Goal: Navigation & Orientation: Find specific page/section

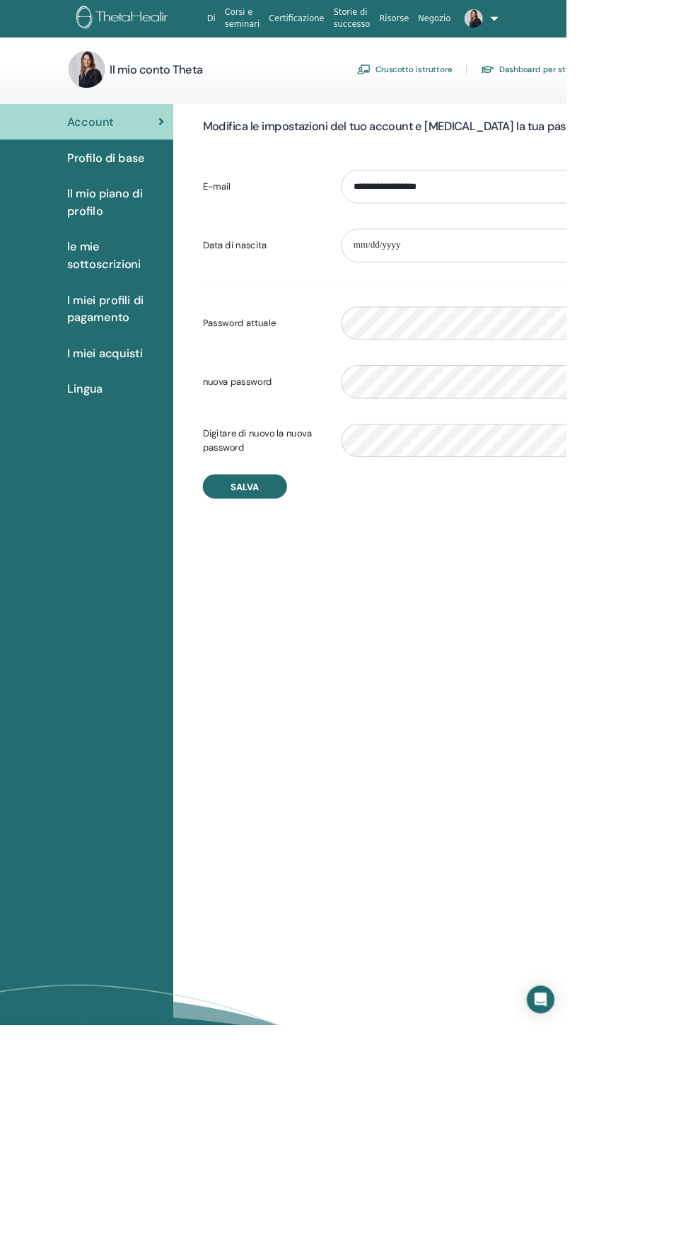
click at [446, 84] on img at bounding box center [445, 84] width 17 height 13
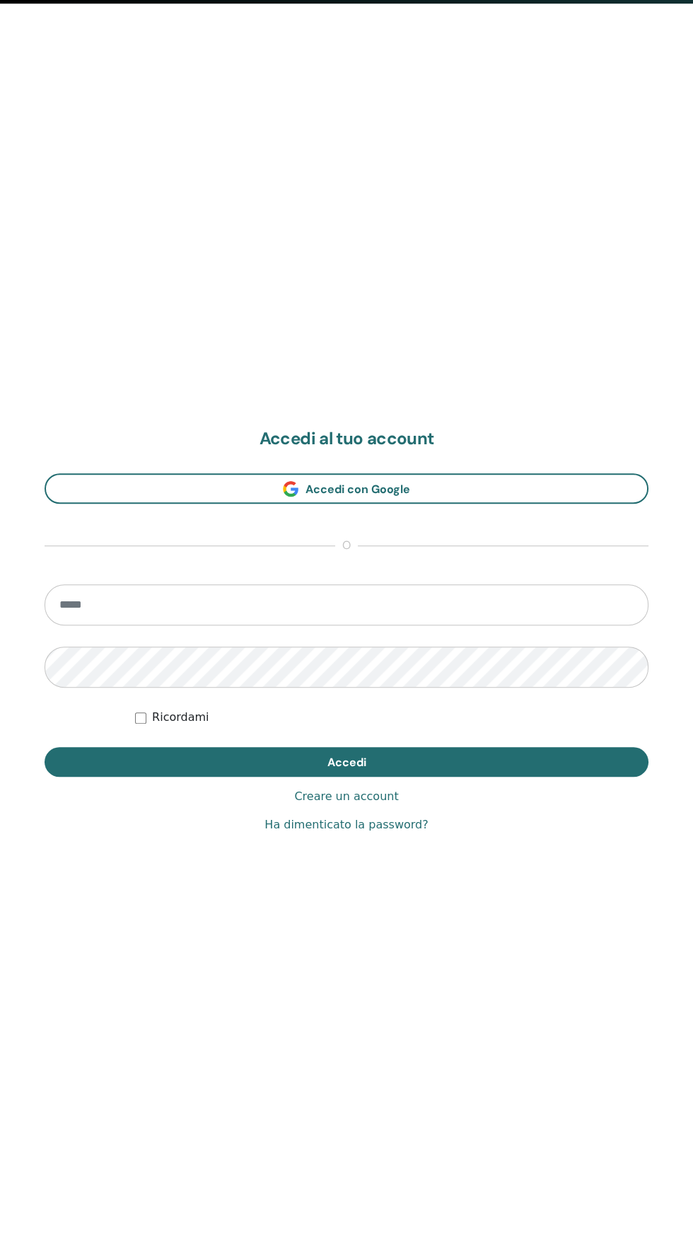
scroll to position [1255, 0]
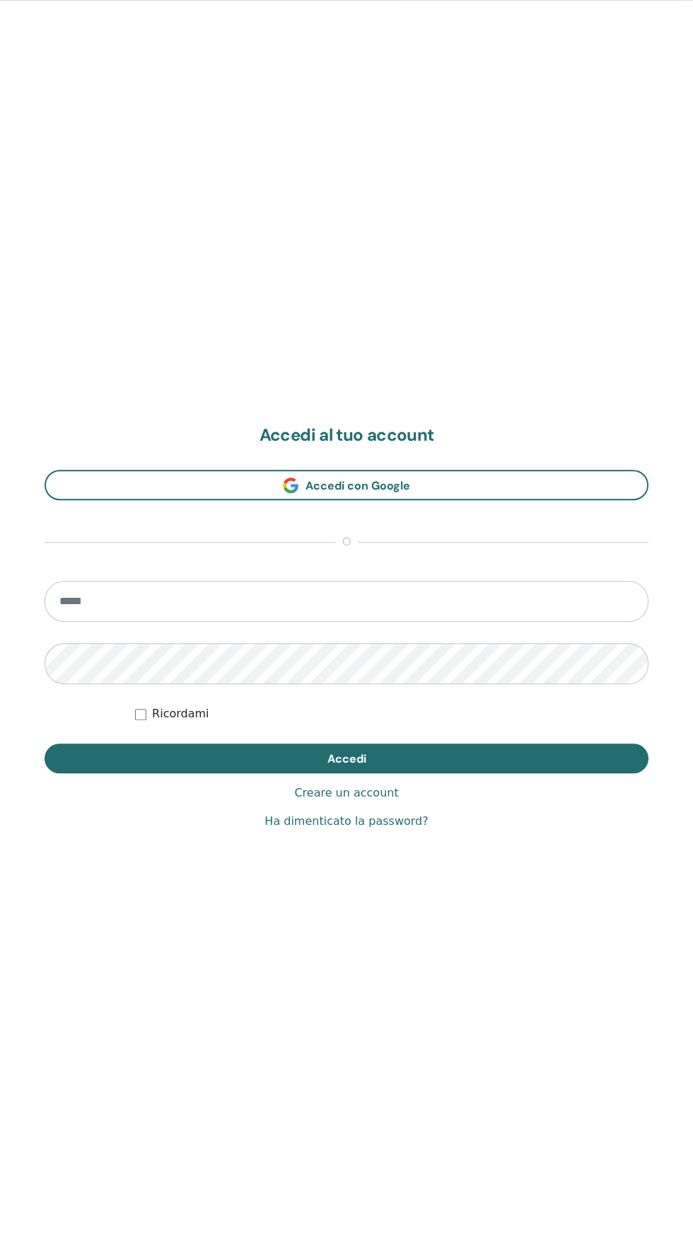
click at [76, 598] on input "email" at bounding box center [347, 601] width 604 height 41
type input "**********"
click at [45, 743] on button "Accedi" at bounding box center [347, 758] width 604 height 30
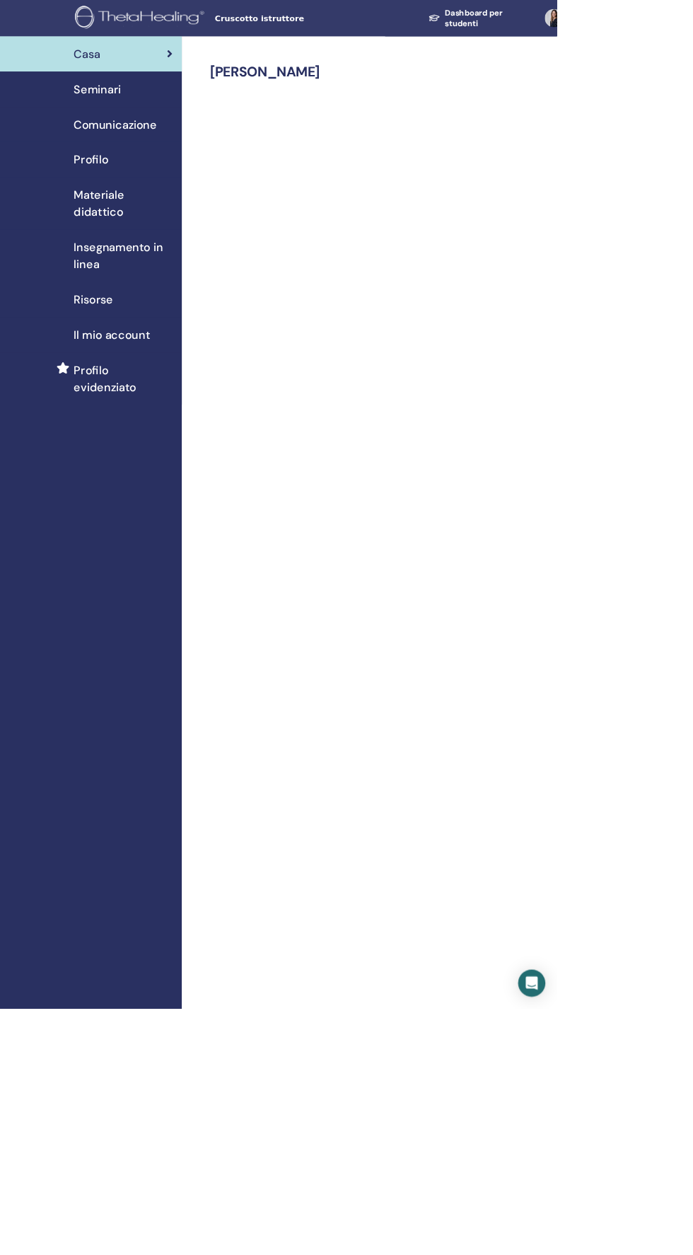
click at [91, 332] on div "Insegnamento in linea" at bounding box center [113, 318] width 204 height 42
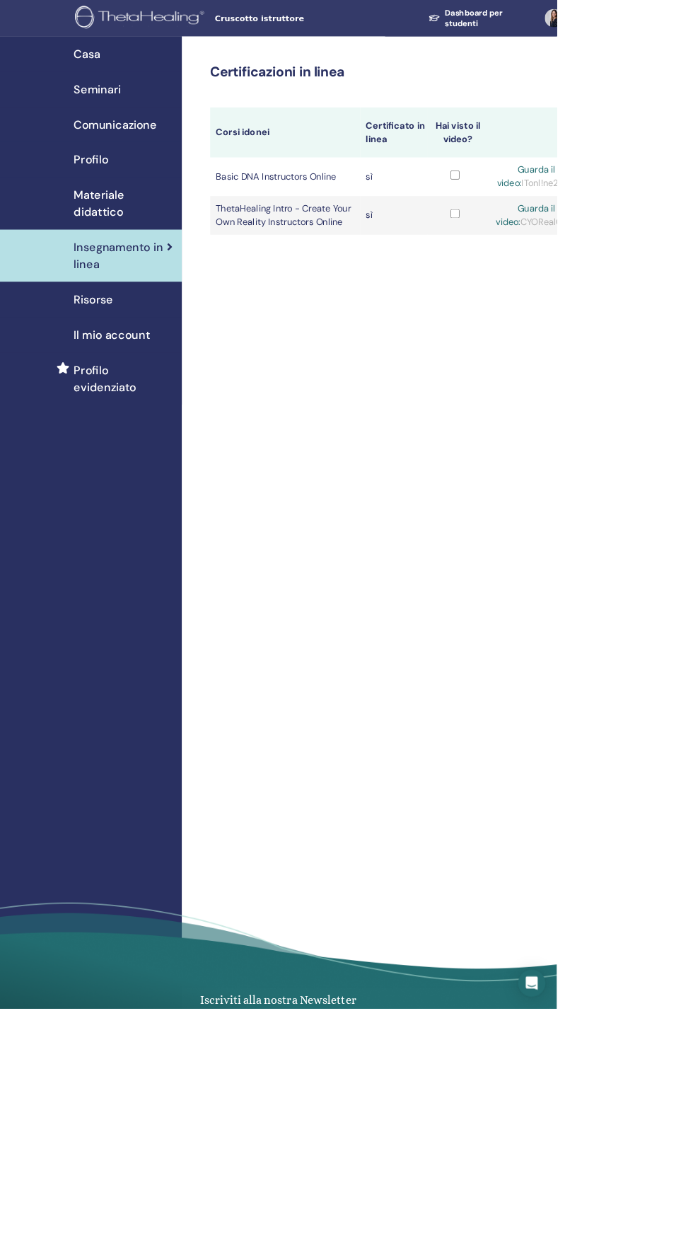
click at [98, 154] on span "Comunicazione" at bounding box center [143, 154] width 103 height 21
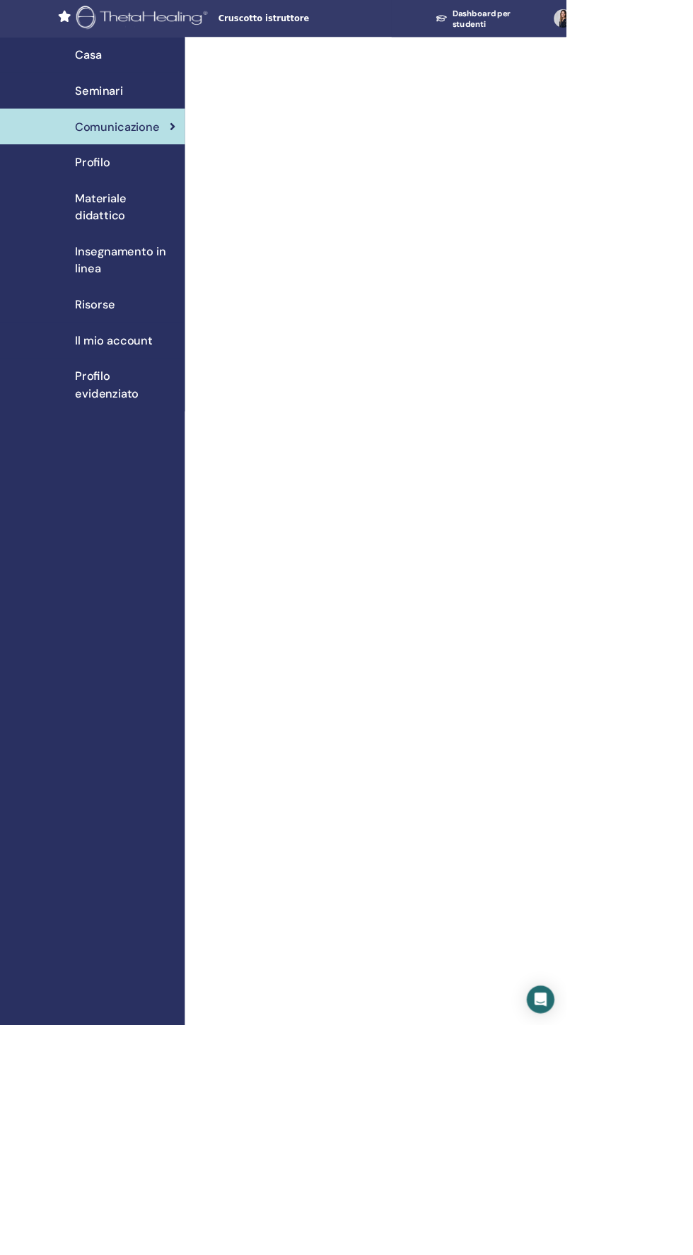
click at [85, 382] on div "Risorse" at bounding box center [113, 372] width 204 height 21
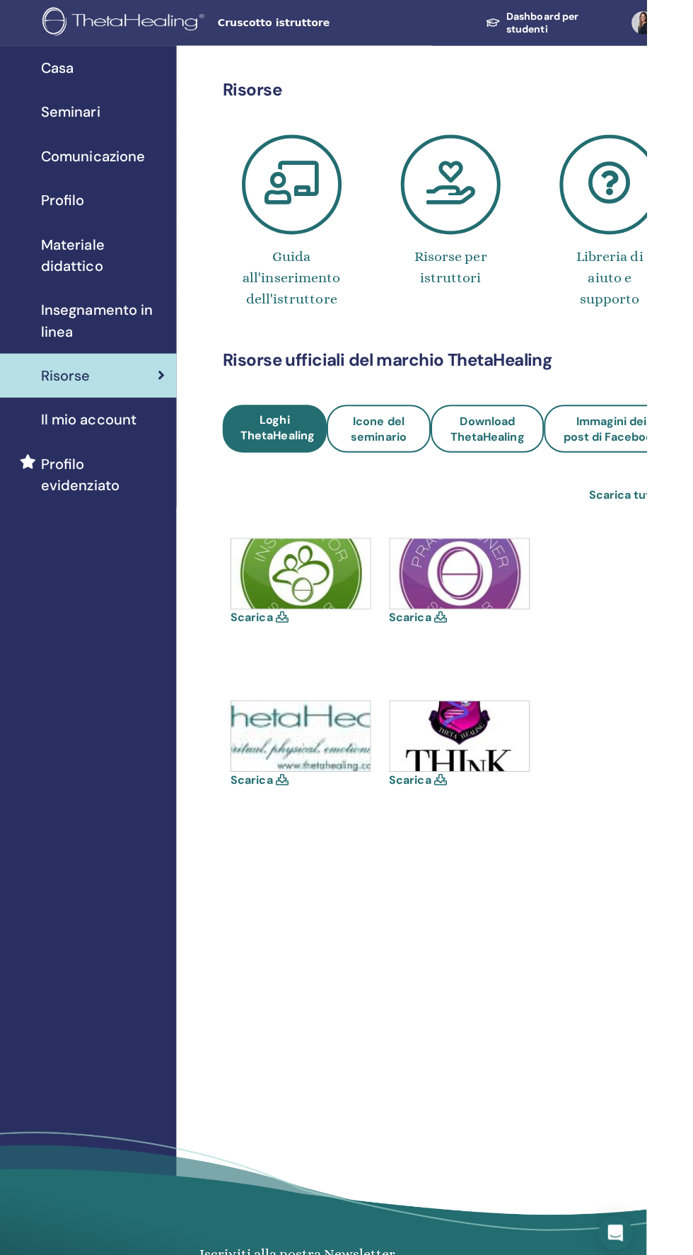
click at [99, 122] on link "Seminari" at bounding box center [113, 111] width 226 height 44
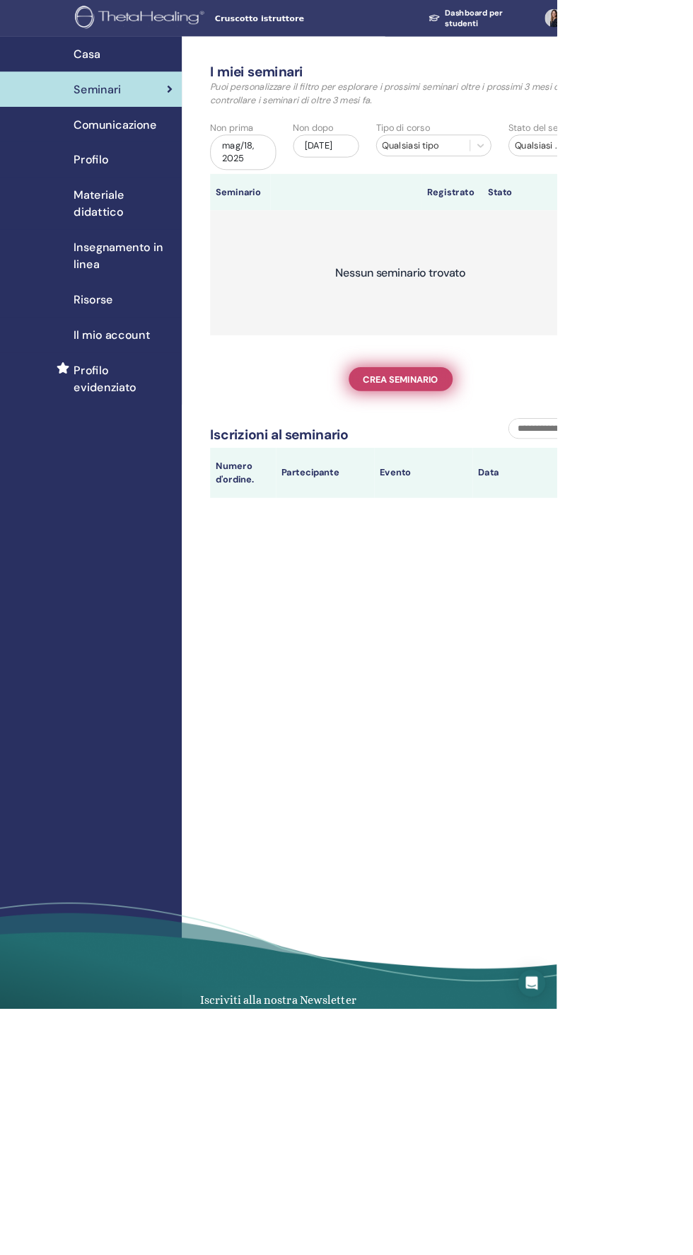
click at [467, 472] on span "Crea seminario" at bounding box center [499, 472] width 94 height 15
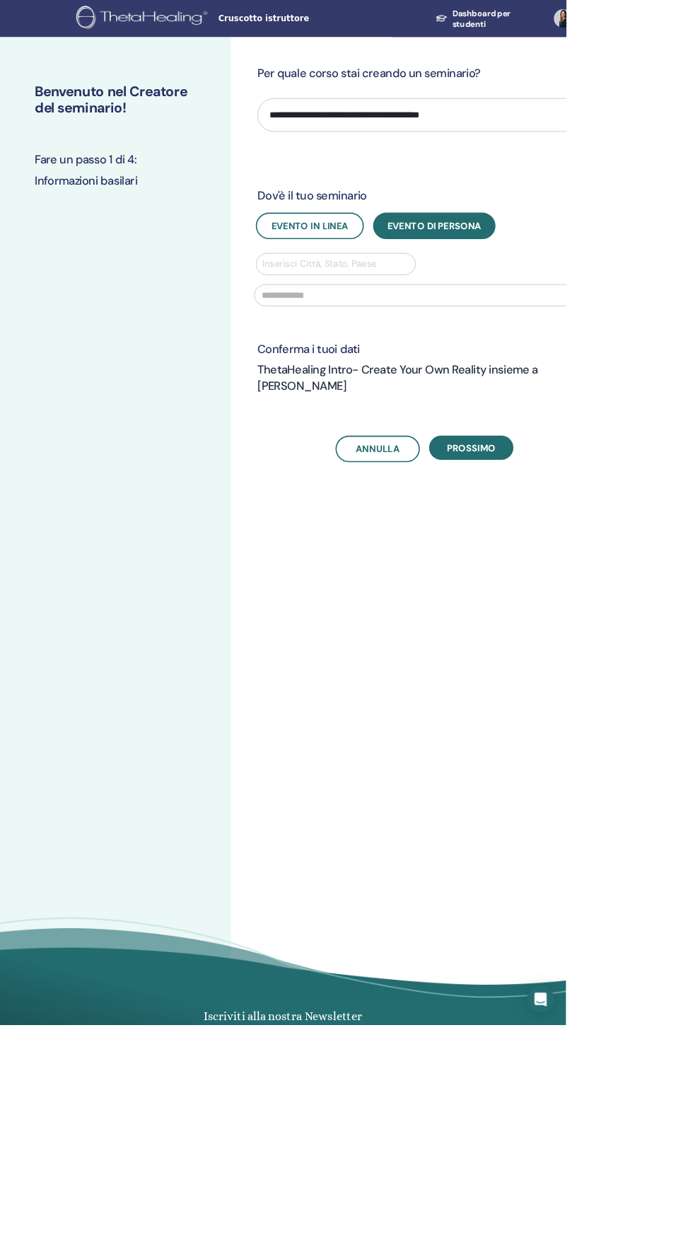
click at [375, 140] on select "**********" at bounding box center [519, 140] width 409 height 41
select select "*"
click at [315, 120] on select "**********" at bounding box center [519, 140] width 409 height 41
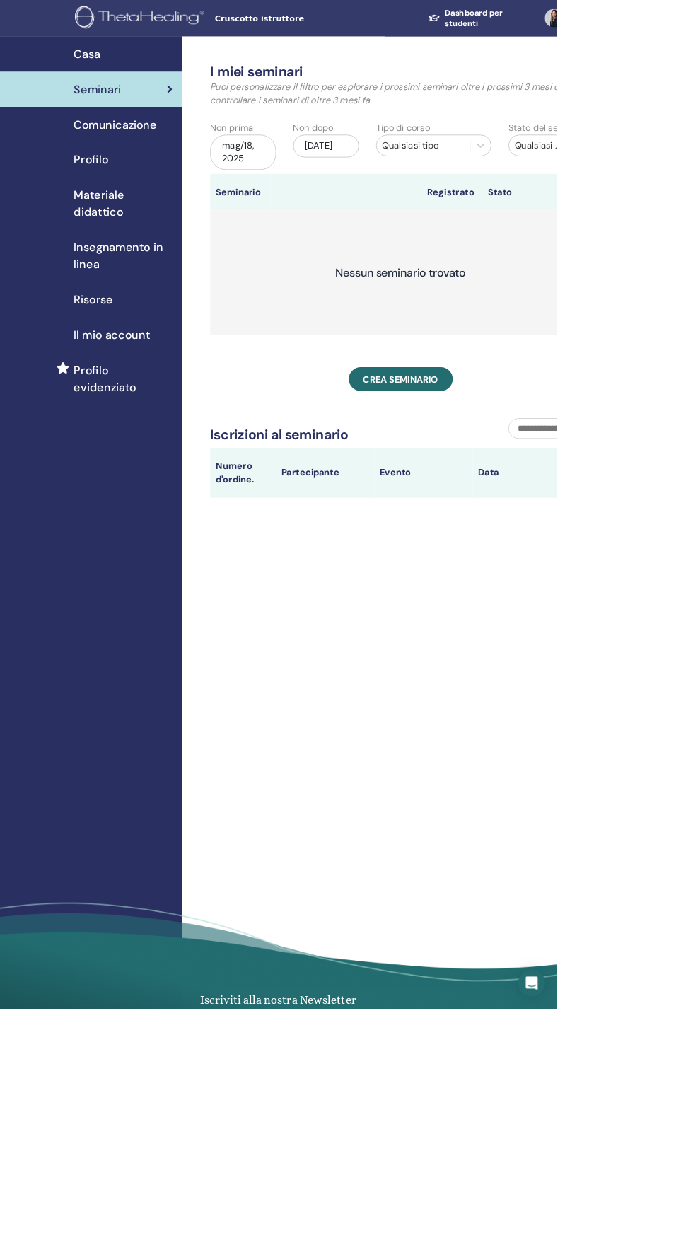
click at [93, 281] on link "Materiale didattico" at bounding box center [113, 253] width 226 height 65
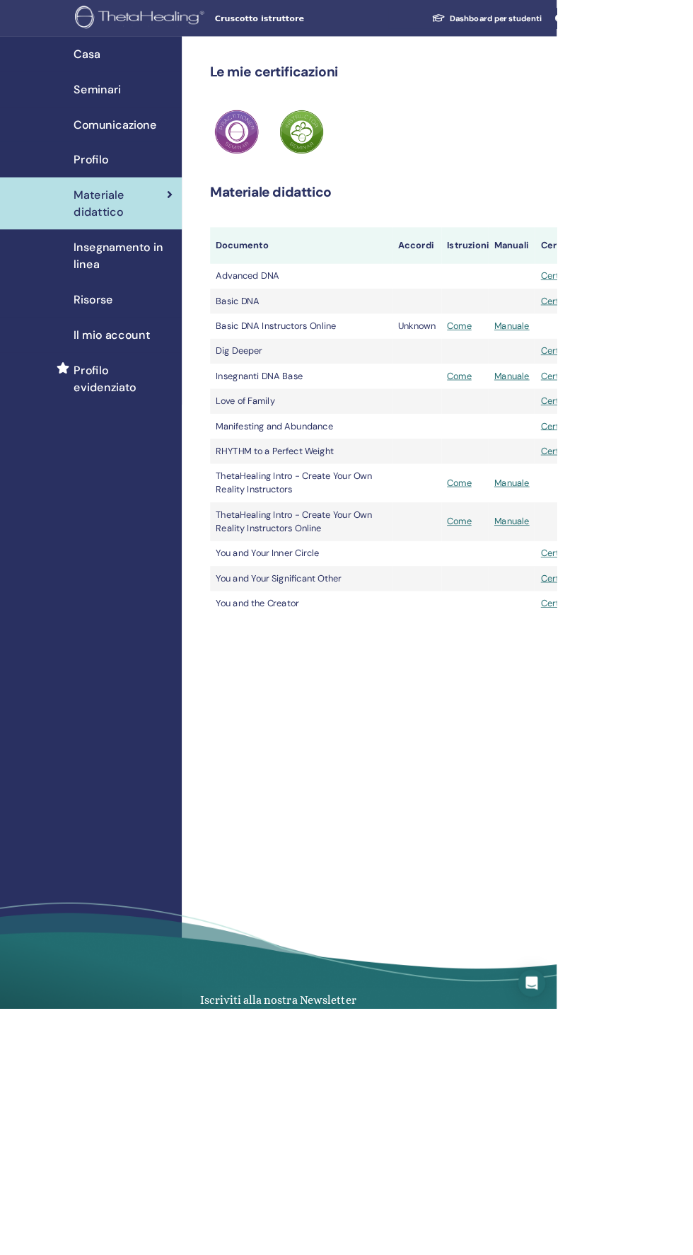
click at [117, 255] on span "Materiale didattico" at bounding box center [150, 253] width 116 height 42
click at [681, 1243] on div "Open Intercom Messenger" at bounding box center [662, 1223] width 37 height 37
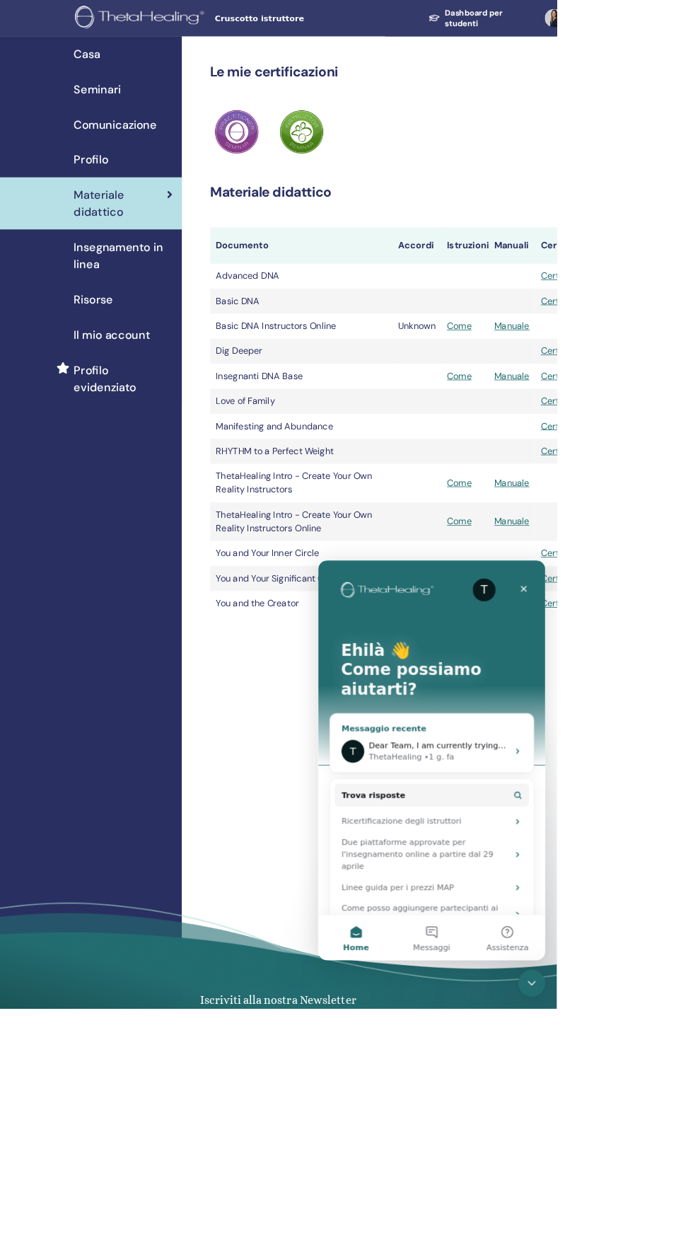
click at [381, 798] on div "ThetaHealing" at bounding box center [413, 805] width 66 height 15
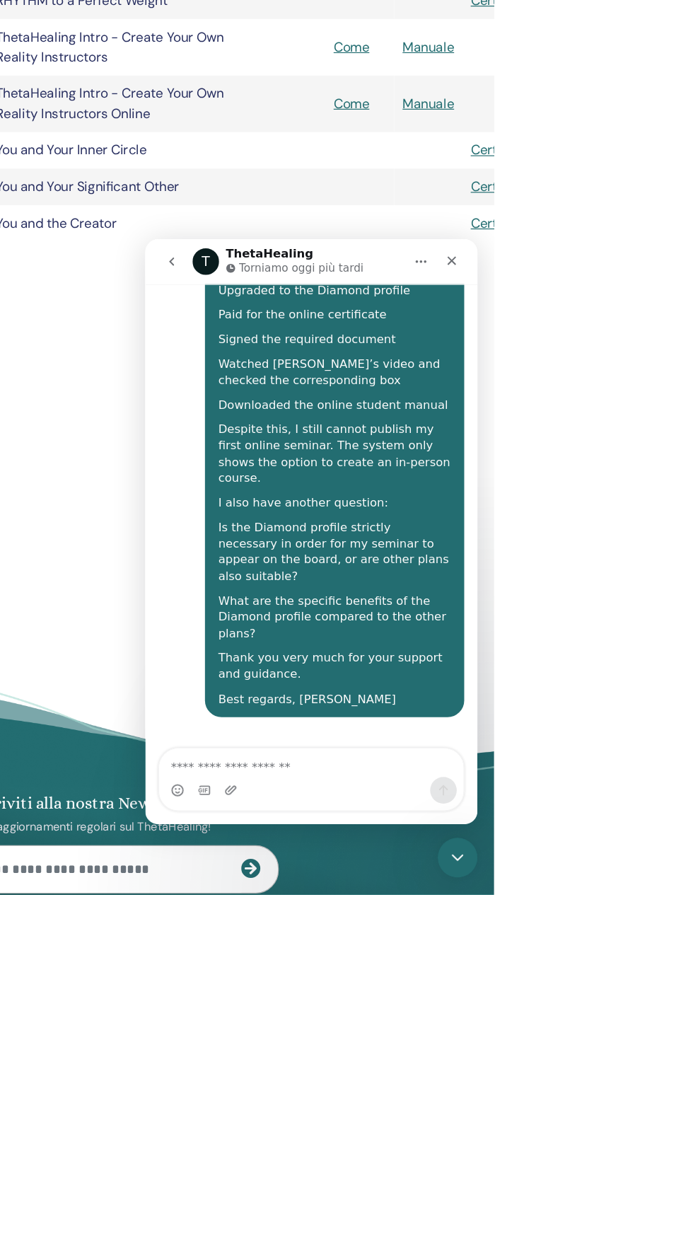
scroll to position [68, 0]
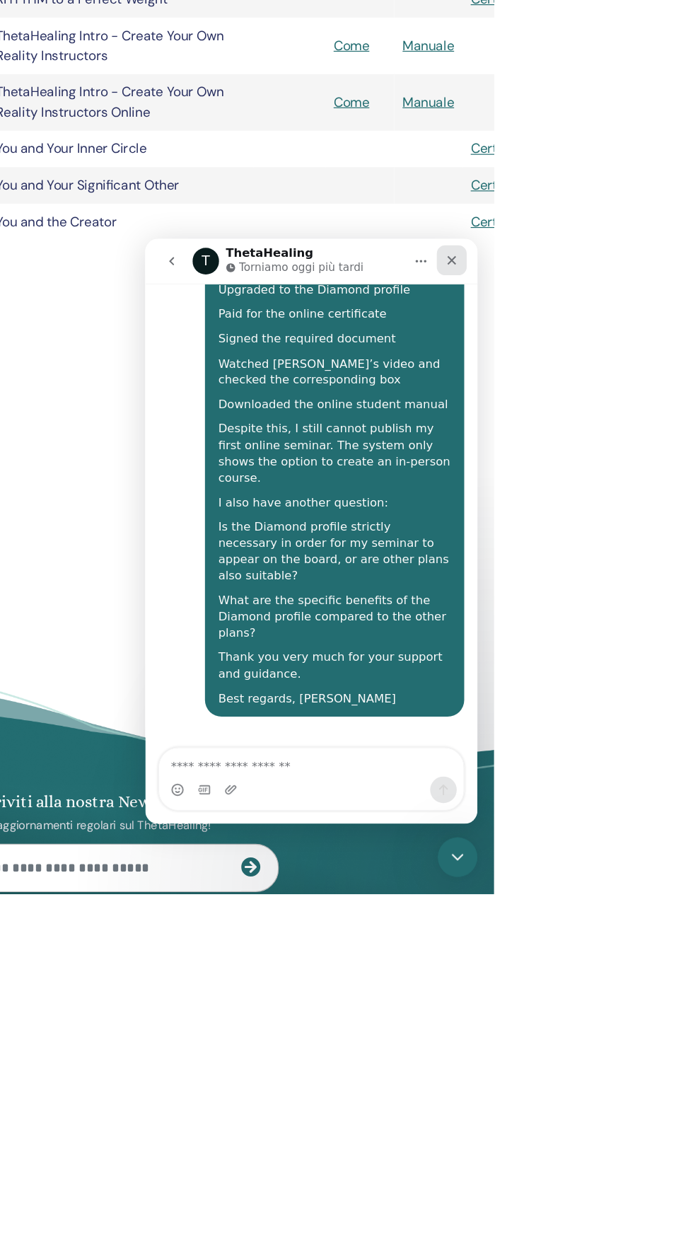
click at [404, 262] on icon "Chiudi" at bounding box center [405, 256] width 11 height 11
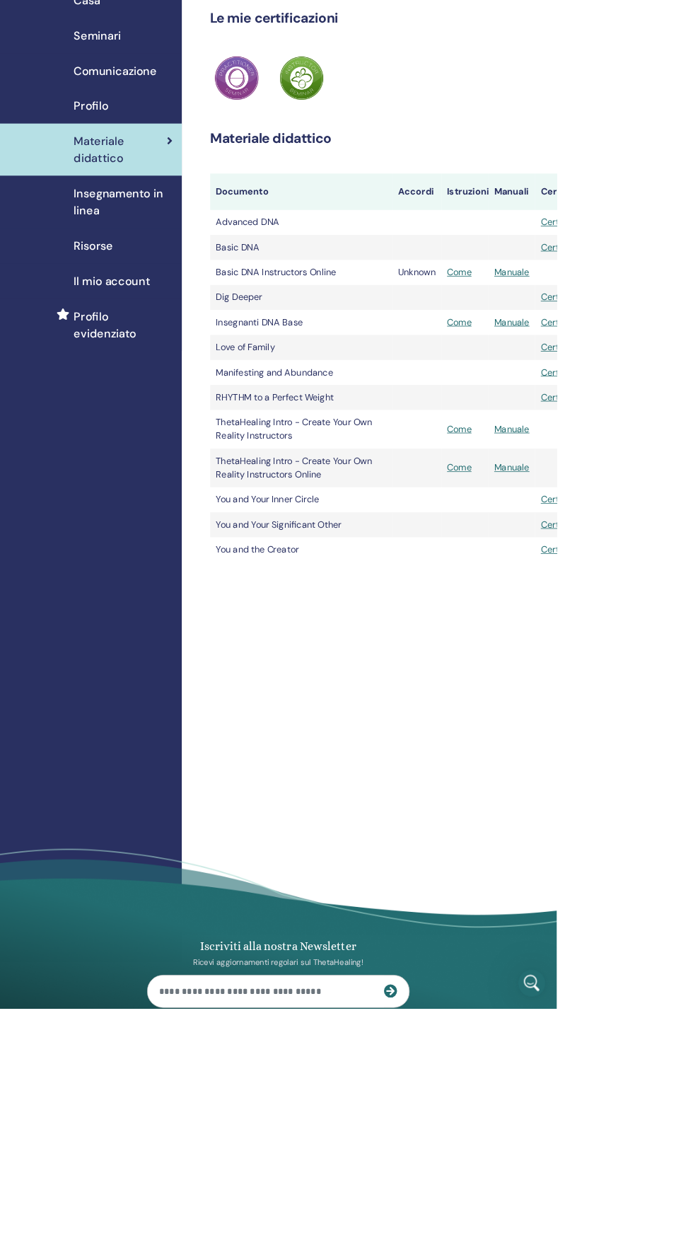
scroll to position [67, 0]
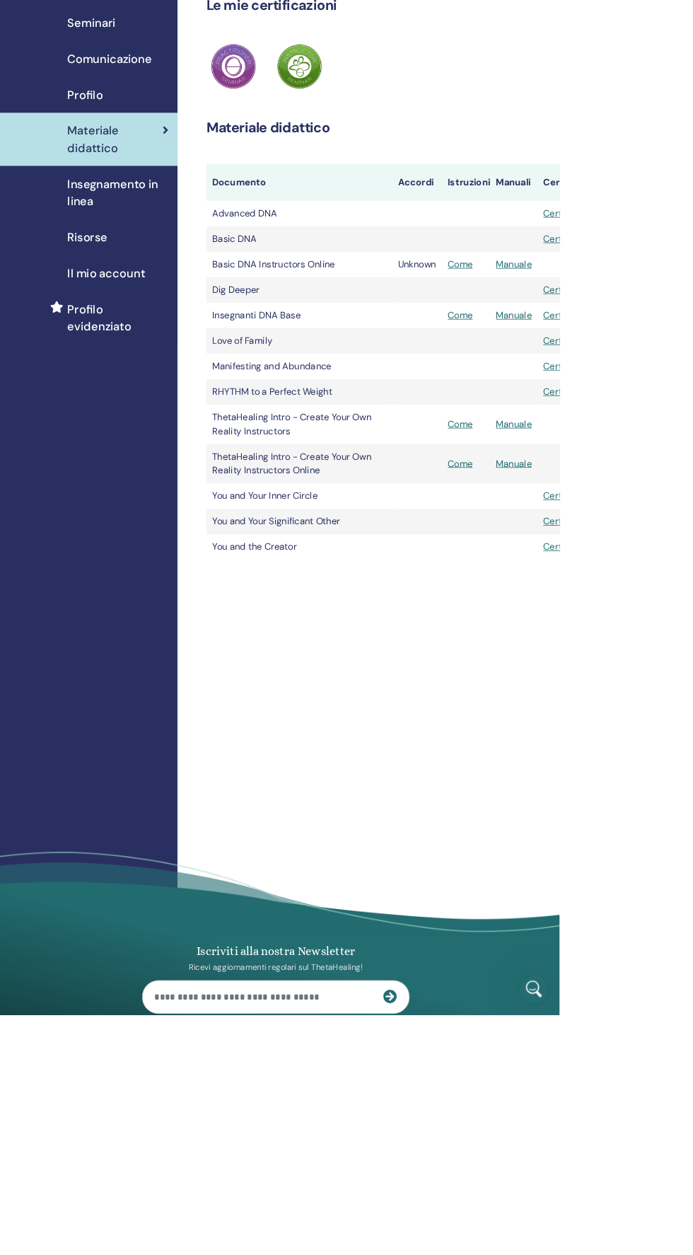
click at [91, 257] on div "Insegnamento in linea" at bounding box center [113, 251] width 204 height 42
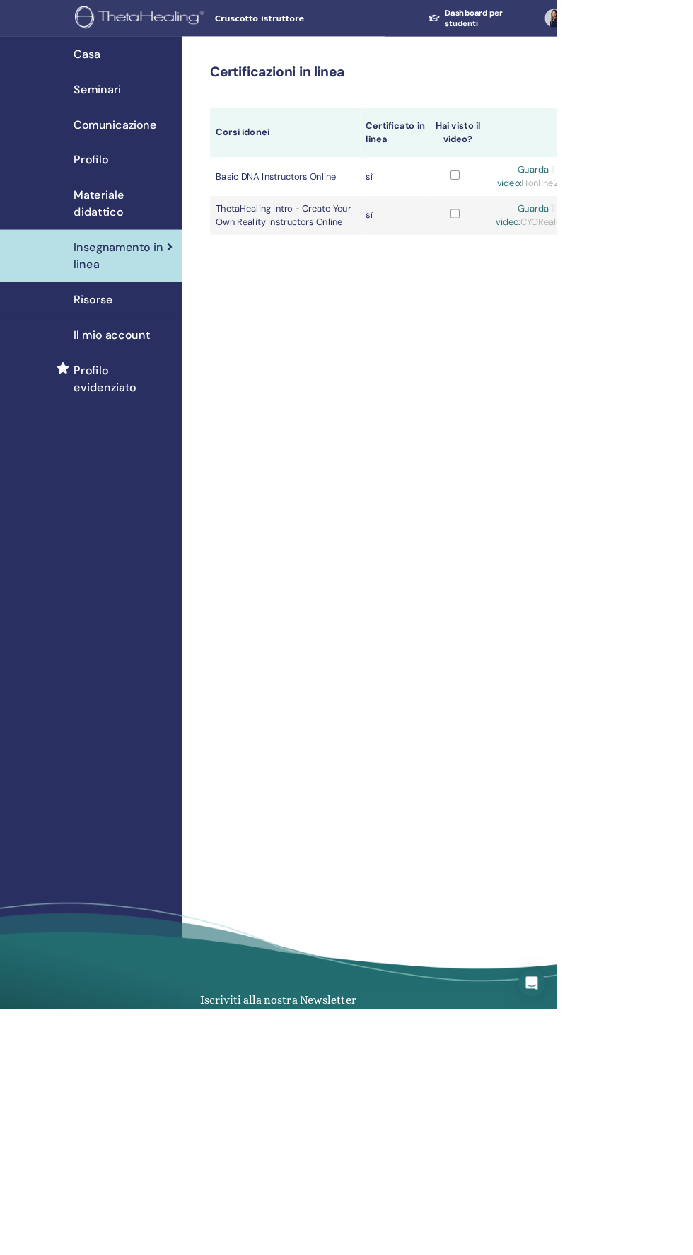
click at [87, 372] on div "Risorse" at bounding box center [113, 372] width 204 height 21
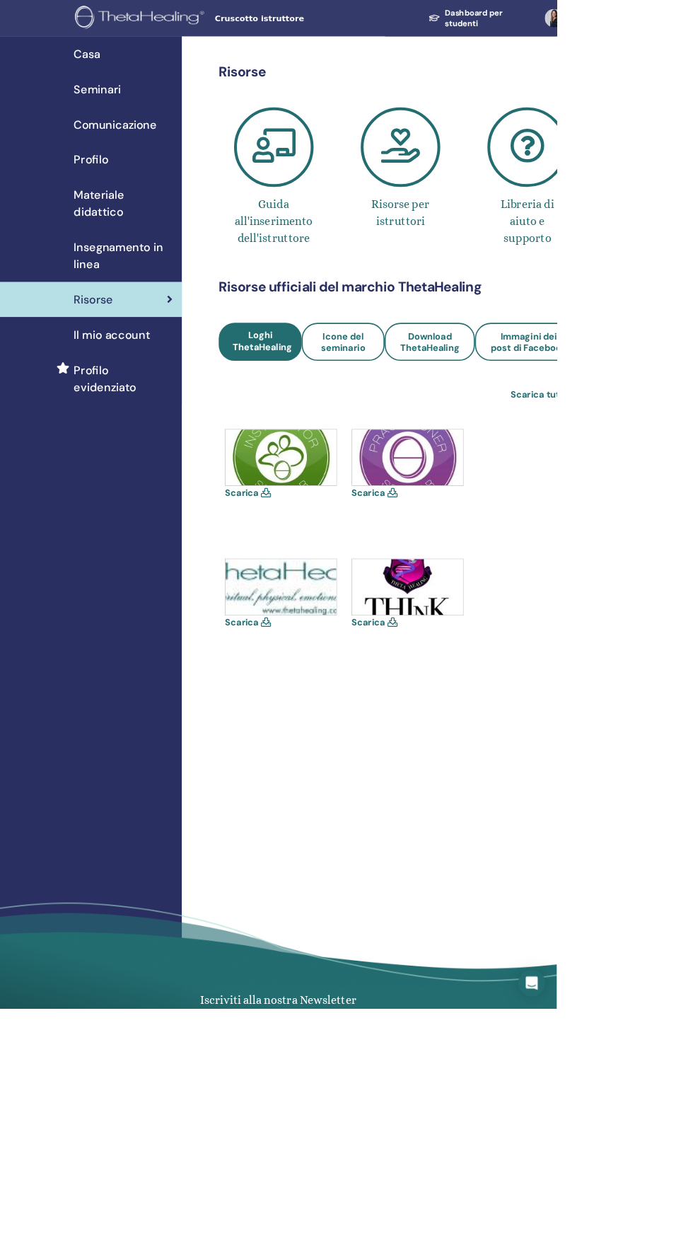
click at [491, 190] on icon at bounding box center [498, 183] width 99 height 99
click at [339, 185] on icon at bounding box center [340, 183] width 99 height 99
click at [85, 66] on div "Casa" at bounding box center [113, 67] width 204 height 21
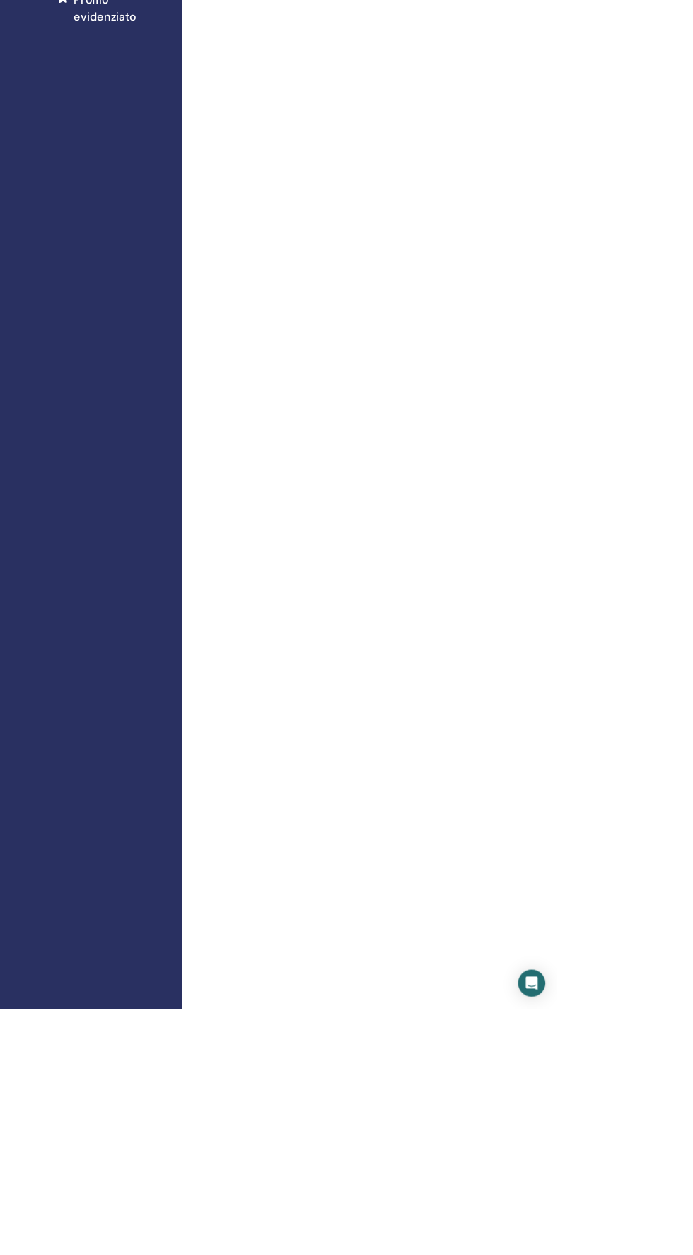
scroll to position [467, 0]
